Goal: Information Seeking & Learning: Check status

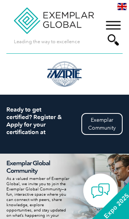
click at [114, 25] on div "▼" at bounding box center [113, 33] width 20 height 38
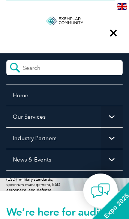
click at [107, 120] on span "▼" at bounding box center [111, 116] width 21 height 21
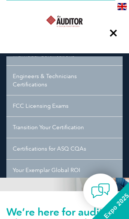
scroll to position [104, 0]
click at [61, 109] on link "FCC Licensing Exams" at bounding box center [64, 106] width 116 height 21
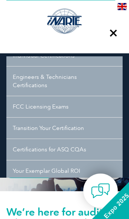
scroll to position [3, 0]
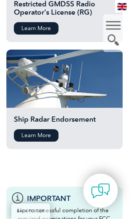
scroll to position [1845, 0]
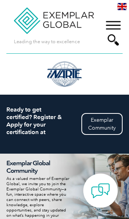
click at [118, 26] on div "▼" at bounding box center [113, 33] width 20 height 38
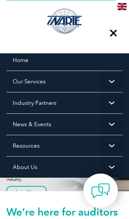
scroll to position [35, 0]
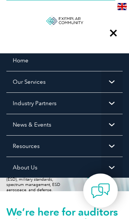
click at [103, 85] on span "▼" at bounding box center [111, 81] width 21 height 21
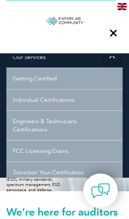
scroll to position [59, 0]
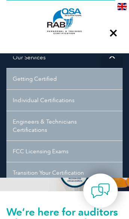
click at [66, 106] on link "Individual Certifications" at bounding box center [64, 99] width 116 height 21
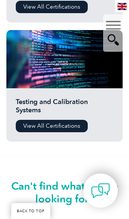
scroll to position [2026, 0]
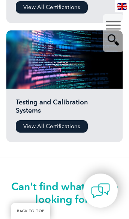
click at [117, 24] on div "▼" at bounding box center [113, 33] width 20 height 38
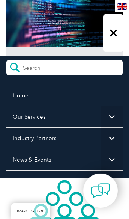
click at [86, 121] on link "Our Services" at bounding box center [64, 116] width 116 height 21
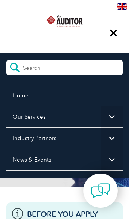
click at [113, 118] on span "▼" at bounding box center [111, 116] width 21 height 21
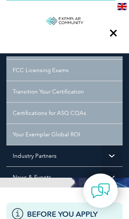
scroll to position [143, 0]
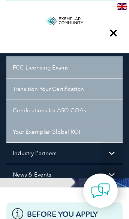
click at [72, 137] on link "Your Exemplar Global ROI" at bounding box center [64, 131] width 116 height 21
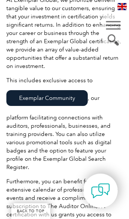
scroll to position [259, 0]
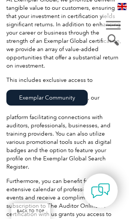
click at [76, 95] on link "Exemplar Community" at bounding box center [47, 98] width 82 height 16
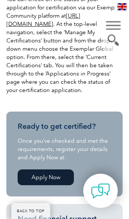
scroll to position [264, 0]
click at [15, 22] on link "[URL][DOMAIN_NAME]" at bounding box center [43, 19] width 74 height 15
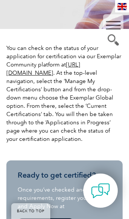
scroll to position [214, 0]
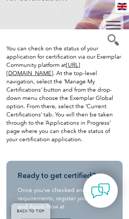
click at [80, 76] on link "https://community.exemplarglobal.org/" at bounding box center [43, 69] width 74 height 15
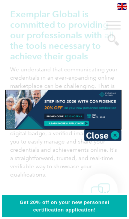
scroll to position [288, 0]
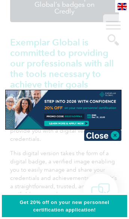
click at [118, 136] on img at bounding box center [103, 135] width 38 height 11
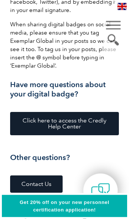
scroll to position [1312, 0]
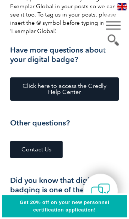
click at [103, 83] on span "Click here to access the Credly Help Center" at bounding box center [64, 89] width 86 height 12
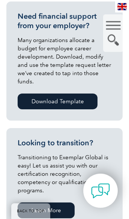
click at [86, 105] on link "Download Template" at bounding box center [58, 102] width 80 height 16
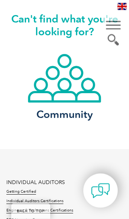
scroll to position [1145, 0]
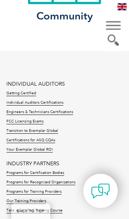
click at [45, 153] on link "Your Exemplar Global ROI" at bounding box center [29, 149] width 47 height 5
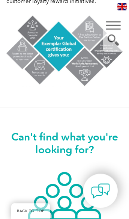
scroll to position [577, 0]
click at [59, 48] on img at bounding box center [64, 51] width 116 height 72
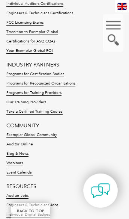
scroll to position [924, 0]
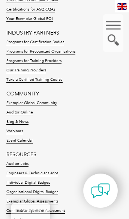
click at [9, 110] on link "Auditor Online" at bounding box center [19, 112] width 27 height 5
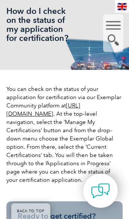
scroll to position [149, 0]
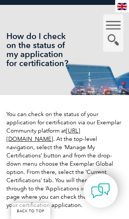
click at [80, 138] on link "[URL][DOMAIN_NAME]" at bounding box center [43, 134] width 74 height 15
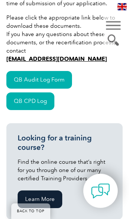
scroll to position [313, 0]
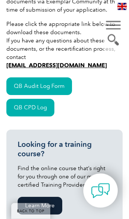
click at [16, 86] on link "QB Audit Log Form" at bounding box center [39, 86] width 66 height 18
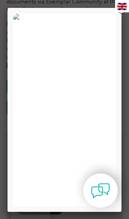
scroll to position [0, 58]
